Goal: Task Accomplishment & Management: Use online tool/utility

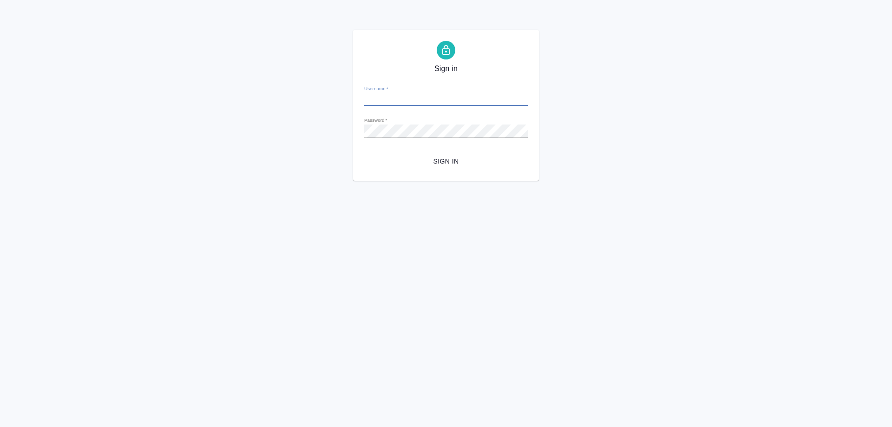
type input "s.klimentovskii@awatera.com"
click at [448, 161] on span "Sign in" at bounding box center [445, 162] width 149 height 12
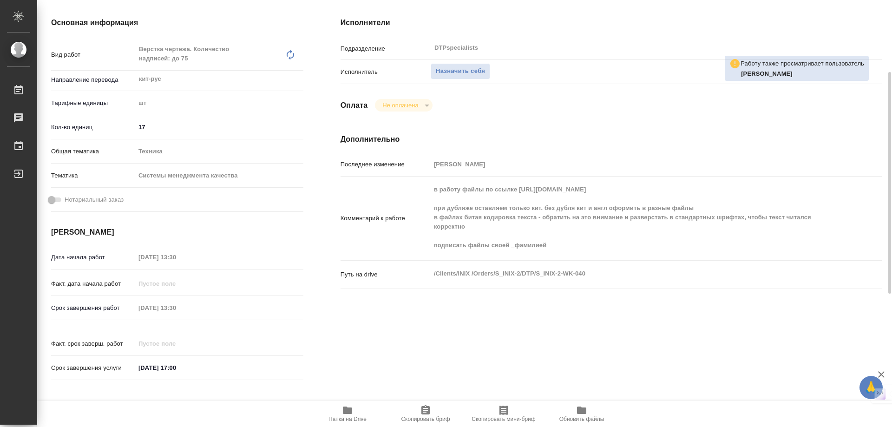
scroll to position [46, 0]
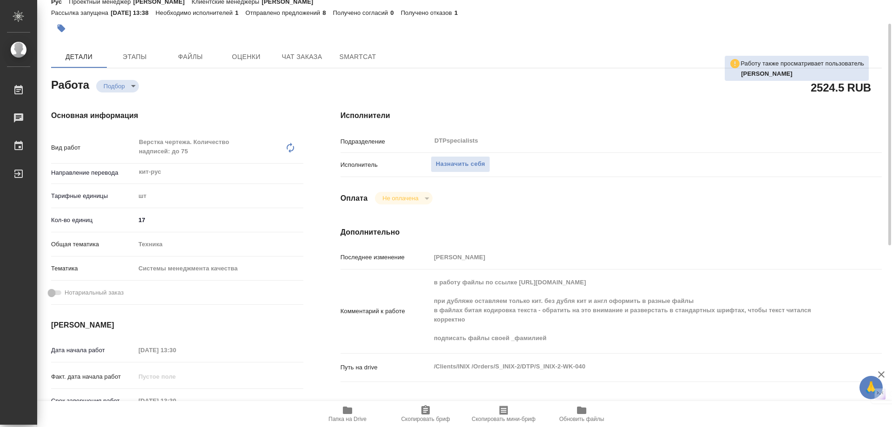
drag, startPoint x: 193, startPoint y: 215, endPoint x: 230, endPoint y: 238, distance: 43.2
click at [194, 215] on input "17" at bounding box center [219, 219] width 168 height 13
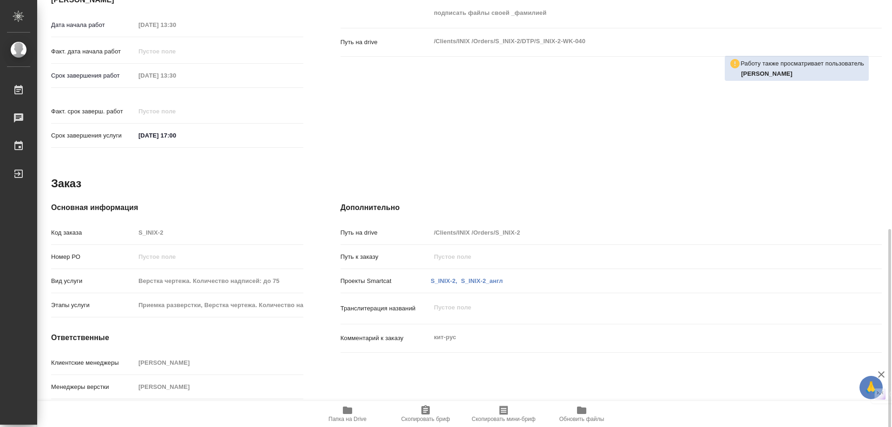
scroll to position [395, 0]
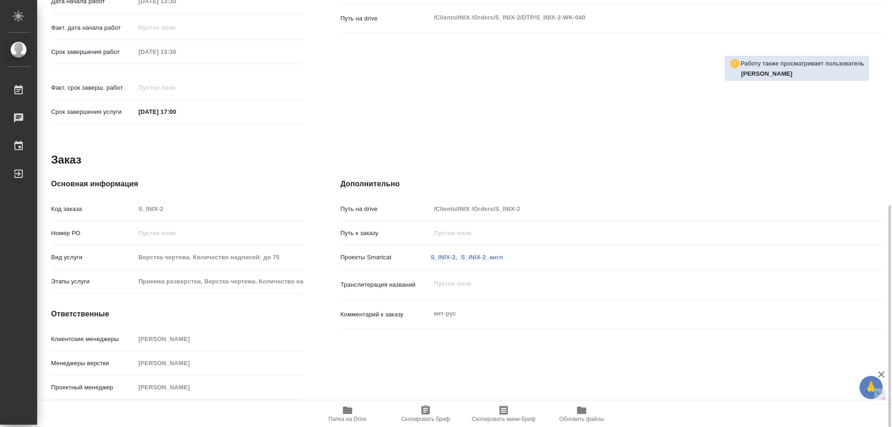
click at [349, 408] on icon "button" at bounding box center [347, 409] width 9 height 7
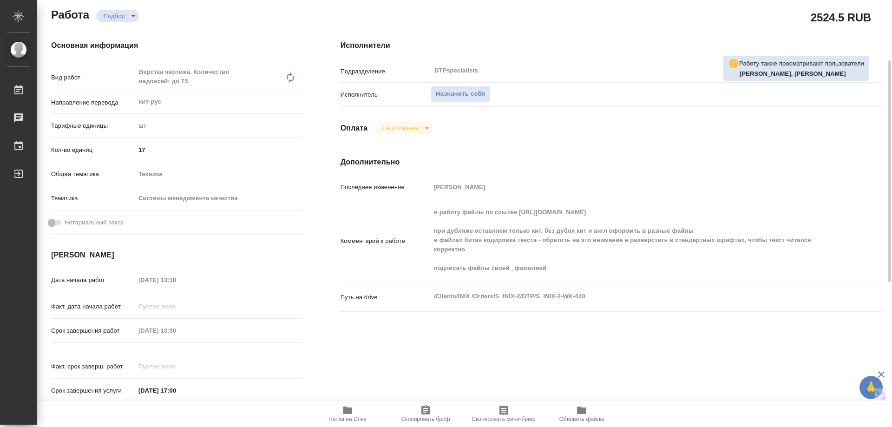
scroll to position [24, 0]
